Goal: Transaction & Acquisition: Obtain resource

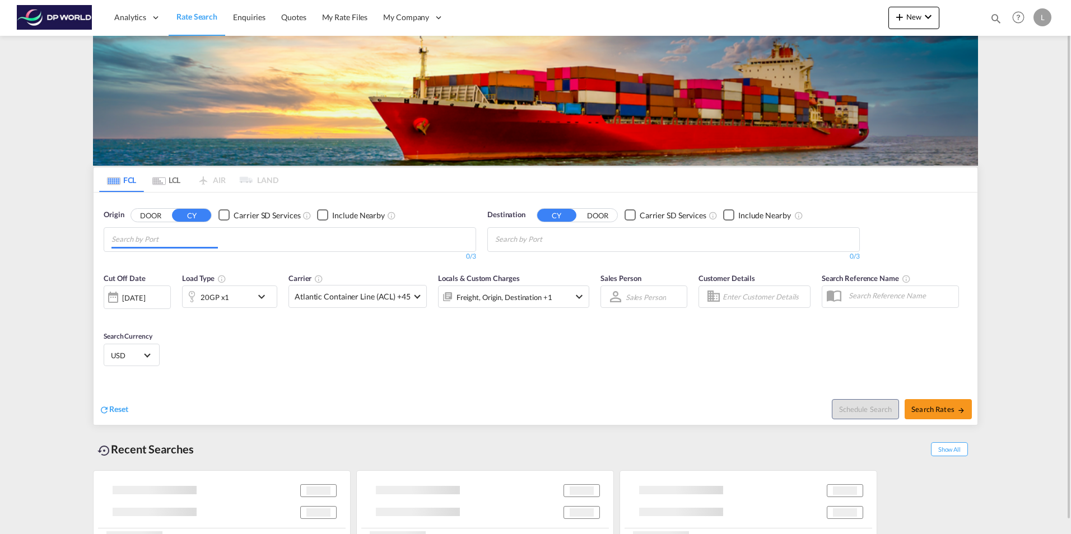
click at [142, 244] on input "Chips input." at bounding box center [164, 240] width 106 height 18
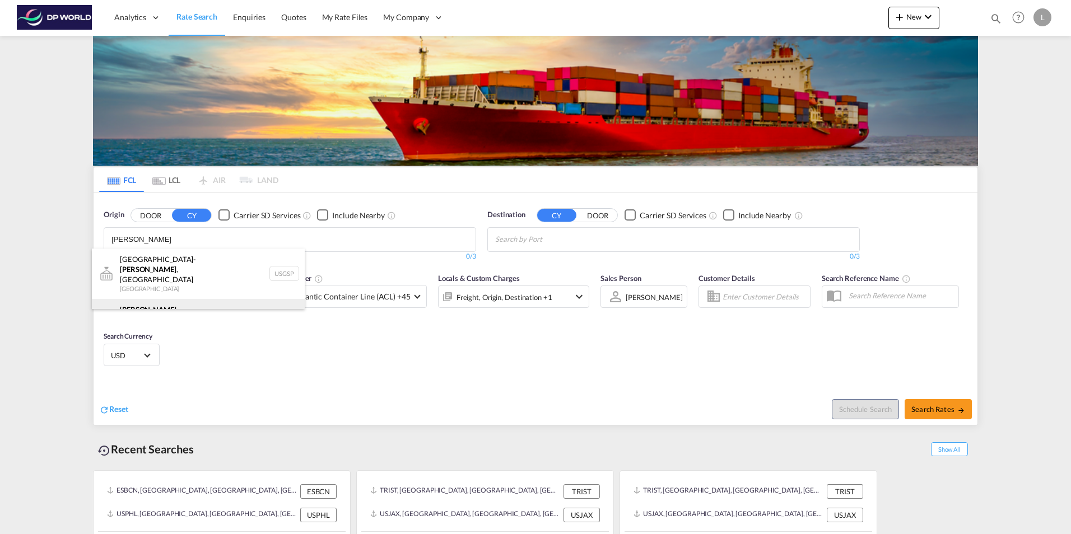
type input "[PERSON_NAME]"
click at [165, 299] on div "Greer , [GEOGRAPHIC_DATA] [GEOGRAPHIC_DATA] USGXX" at bounding box center [198, 319] width 213 height 40
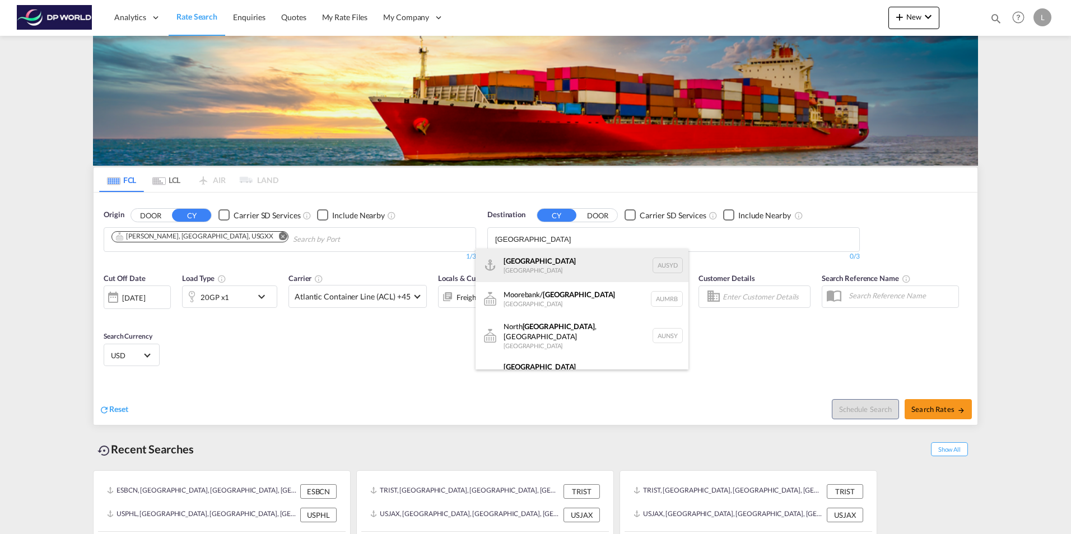
type input "[GEOGRAPHIC_DATA]"
click at [527, 269] on div "[GEOGRAPHIC_DATA] [GEOGRAPHIC_DATA] AUSYD" at bounding box center [582, 266] width 213 height 34
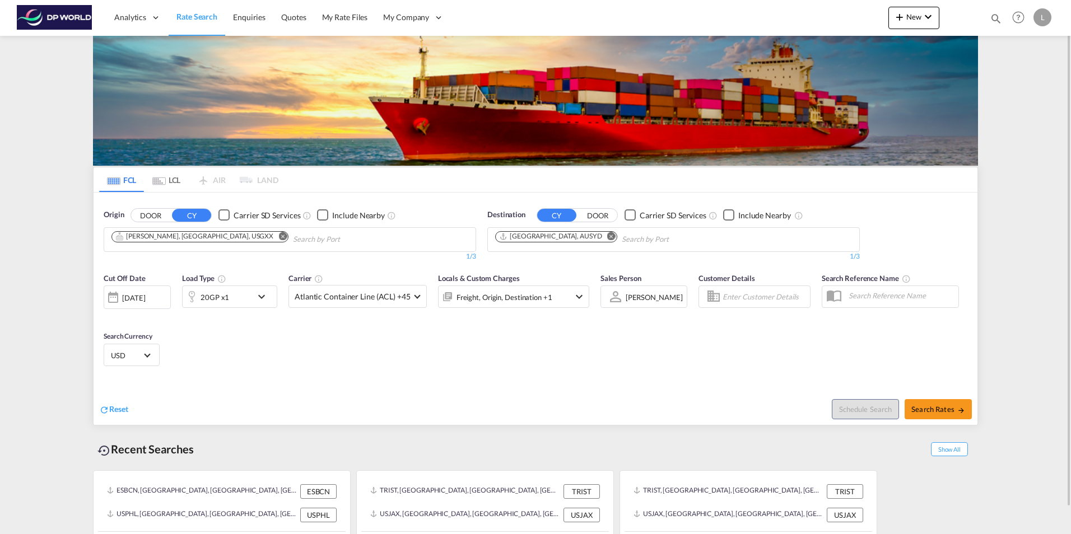
click at [212, 302] on div "20GP x1" at bounding box center [215, 298] width 29 height 16
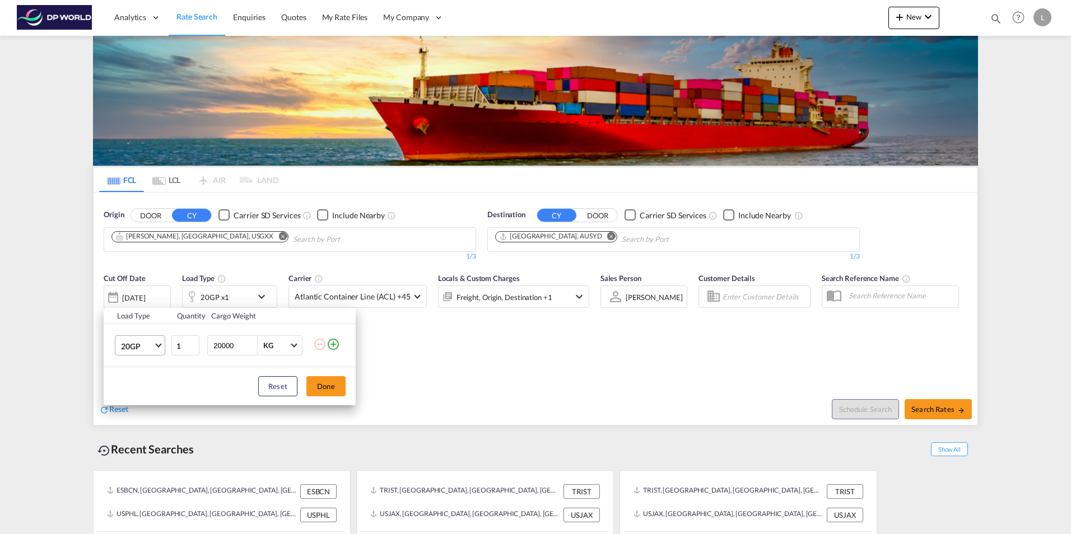
click at [139, 346] on span "20GP" at bounding box center [137, 346] width 32 height 11
click at [139, 375] on div "40GP" at bounding box center [131, 372] width 20 height 11
click at [329, 388] on button "Done" at bounding box center [325, 386] width 39 height 20
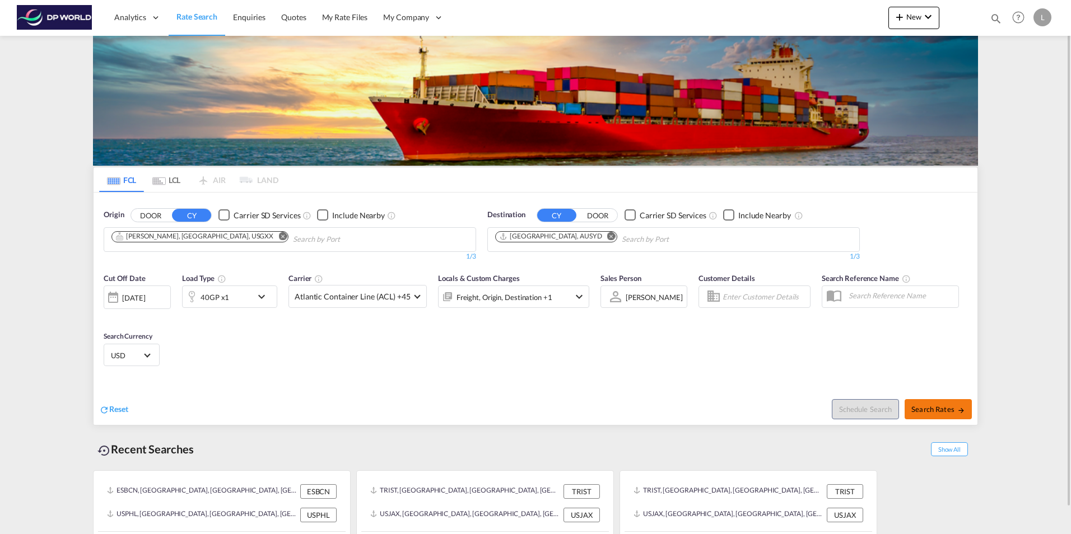
click at [937, 405] on span "Search Rates" at bounding box center [938, 409] width 54 height 9
type input "USGXX to AUSYD / [DATE]"
